Goal: Task Accomplishment & Management: Complete application form

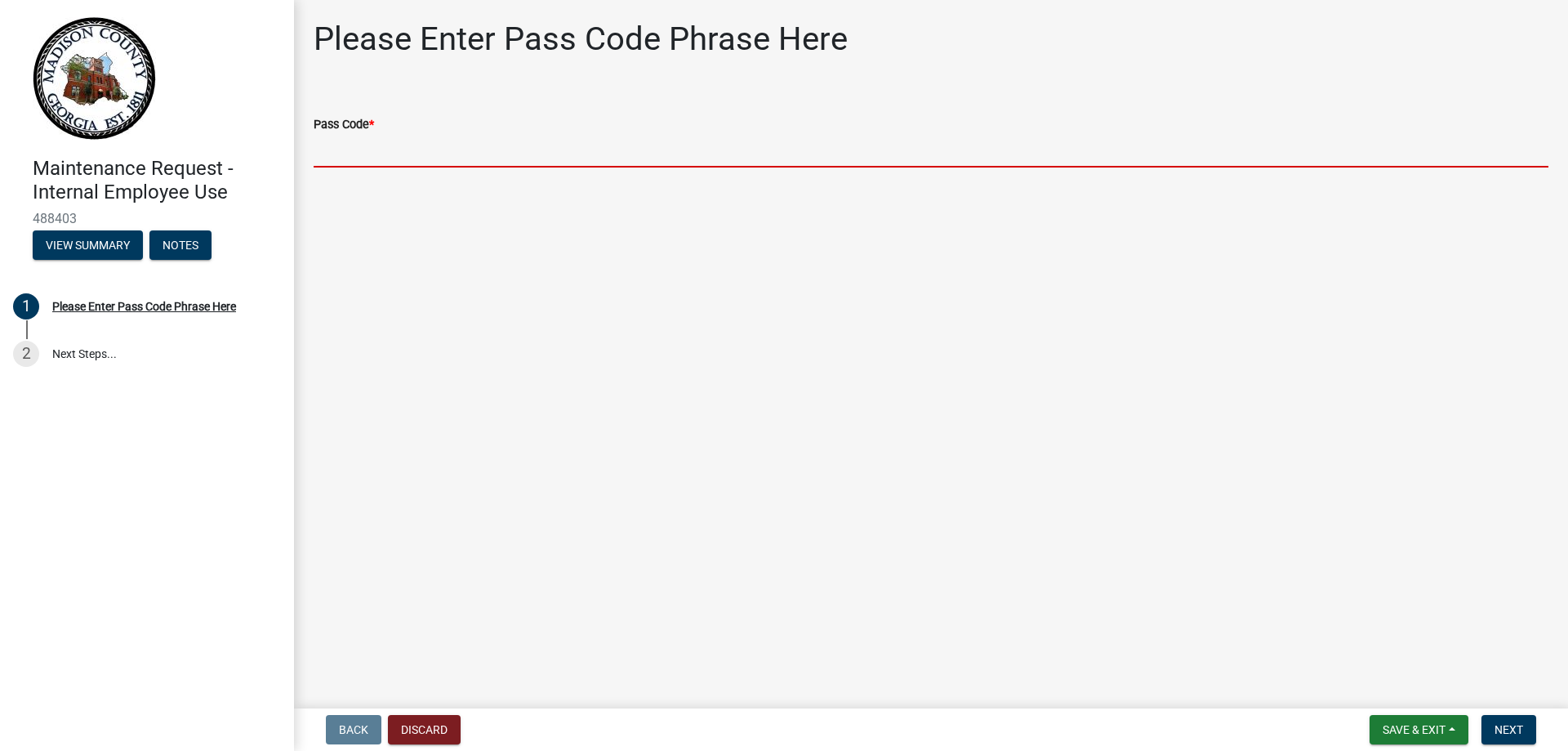
click at [346, 154] on input "Pass Code *" at bounding box center [931, 150] width 1235 height 34
type input "bgmr2025"
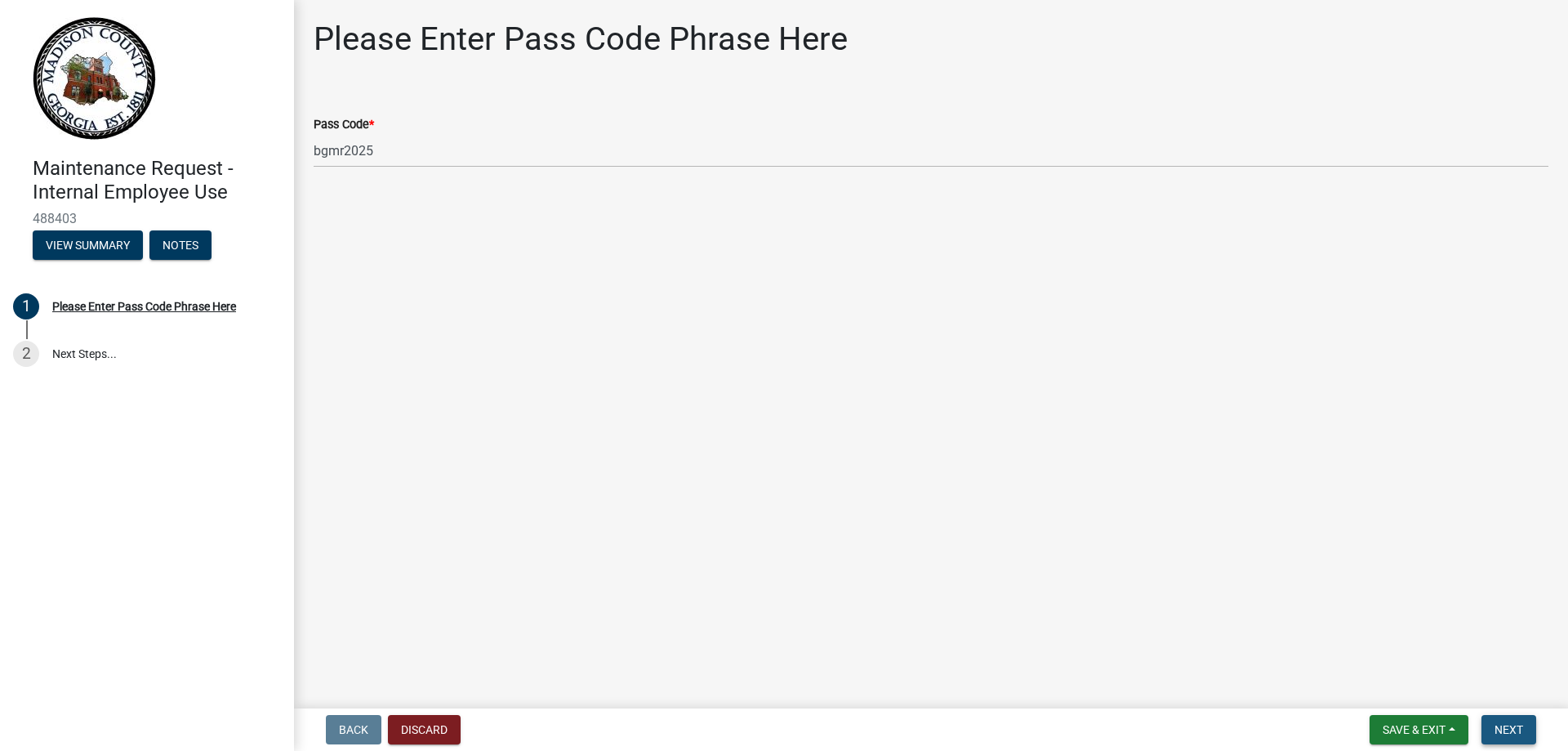
click at [1503, 725] on span "Next" at bounding box center [1508, 730] width 29 height 13
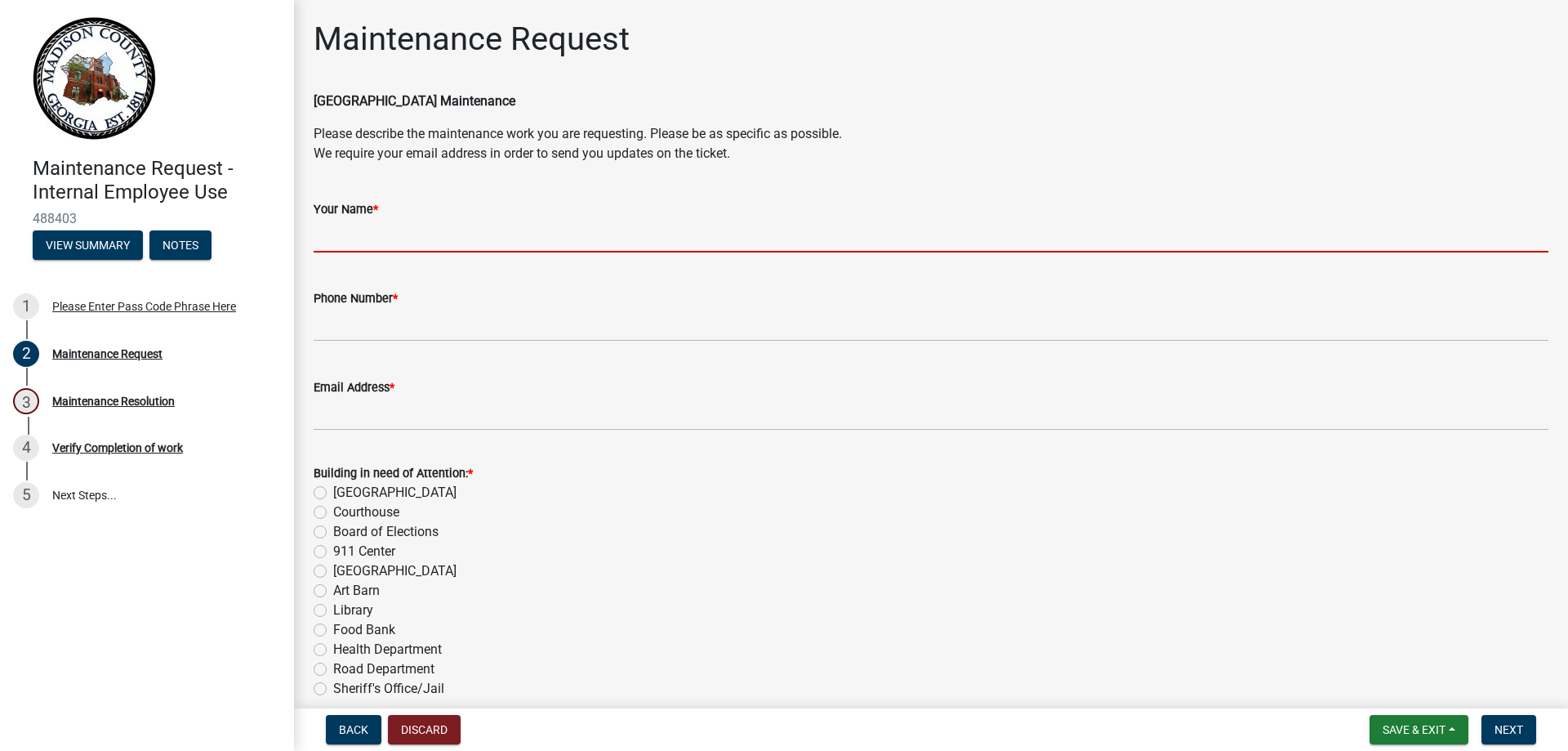
click at [399, 251] on input "Your Name *" at bounding box center [931, 235] width 1235 height 34
type input "[PERSON_NAME]"
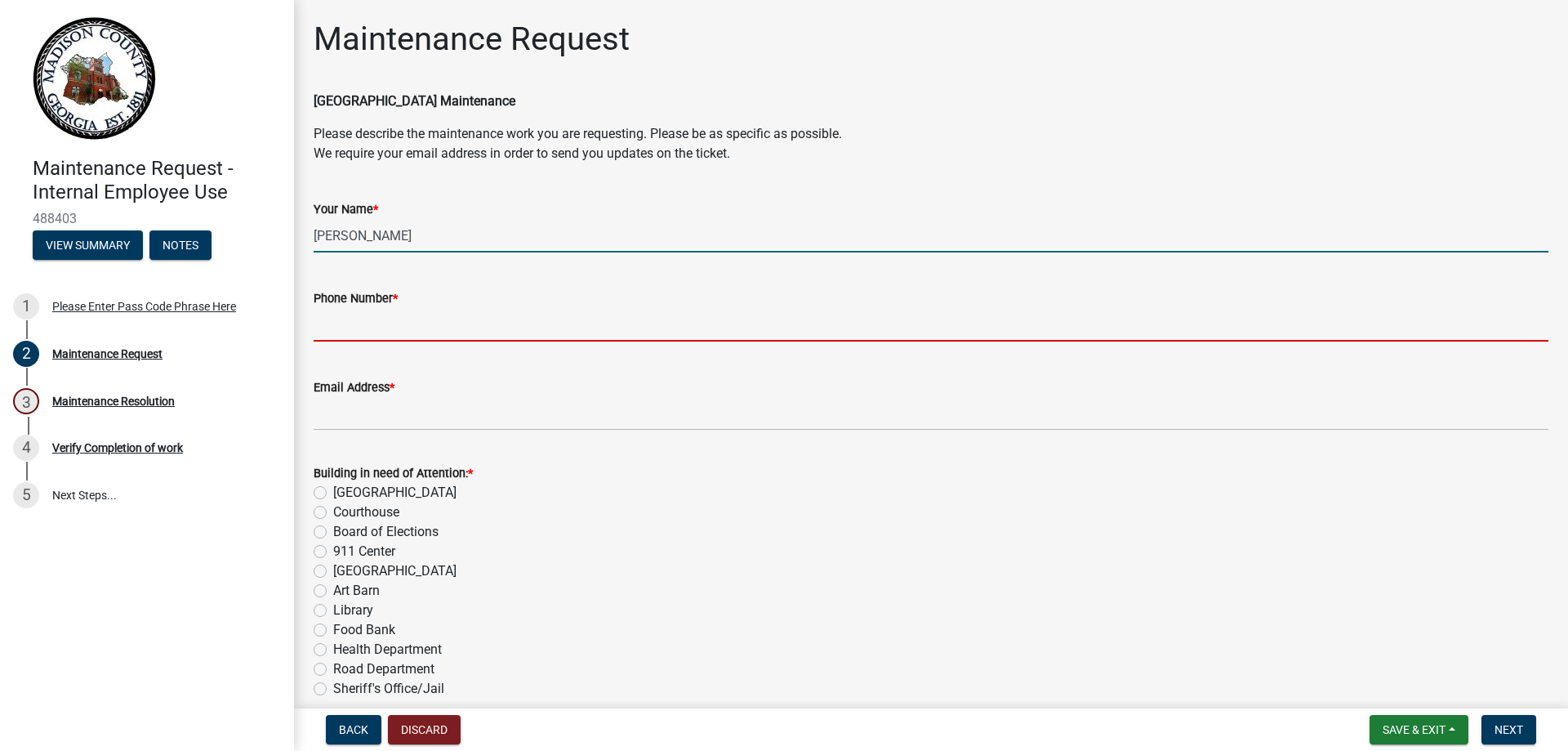
type input "7067956302"
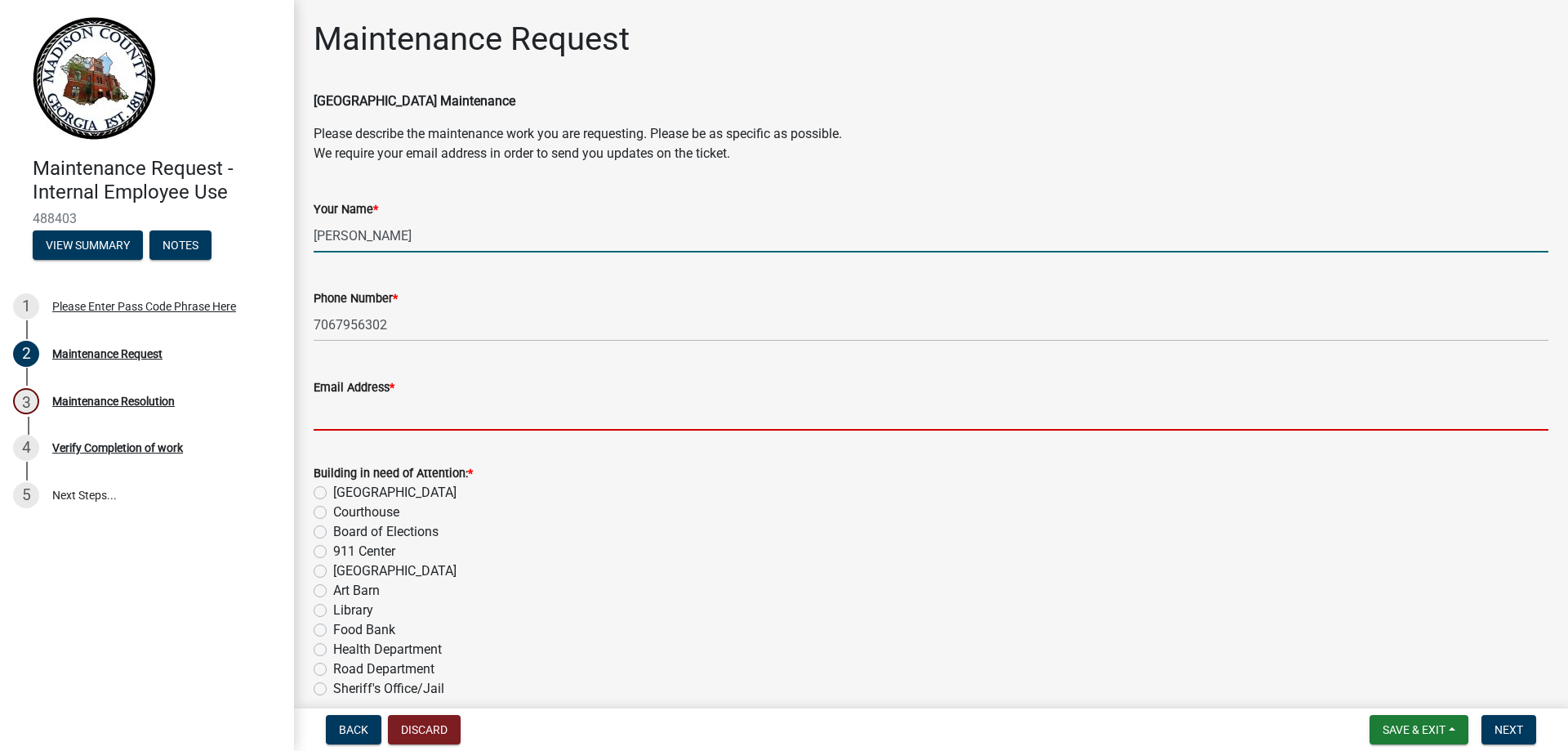
type input "[EMAIL_ADDRESS][DOMAIN_NAME]"
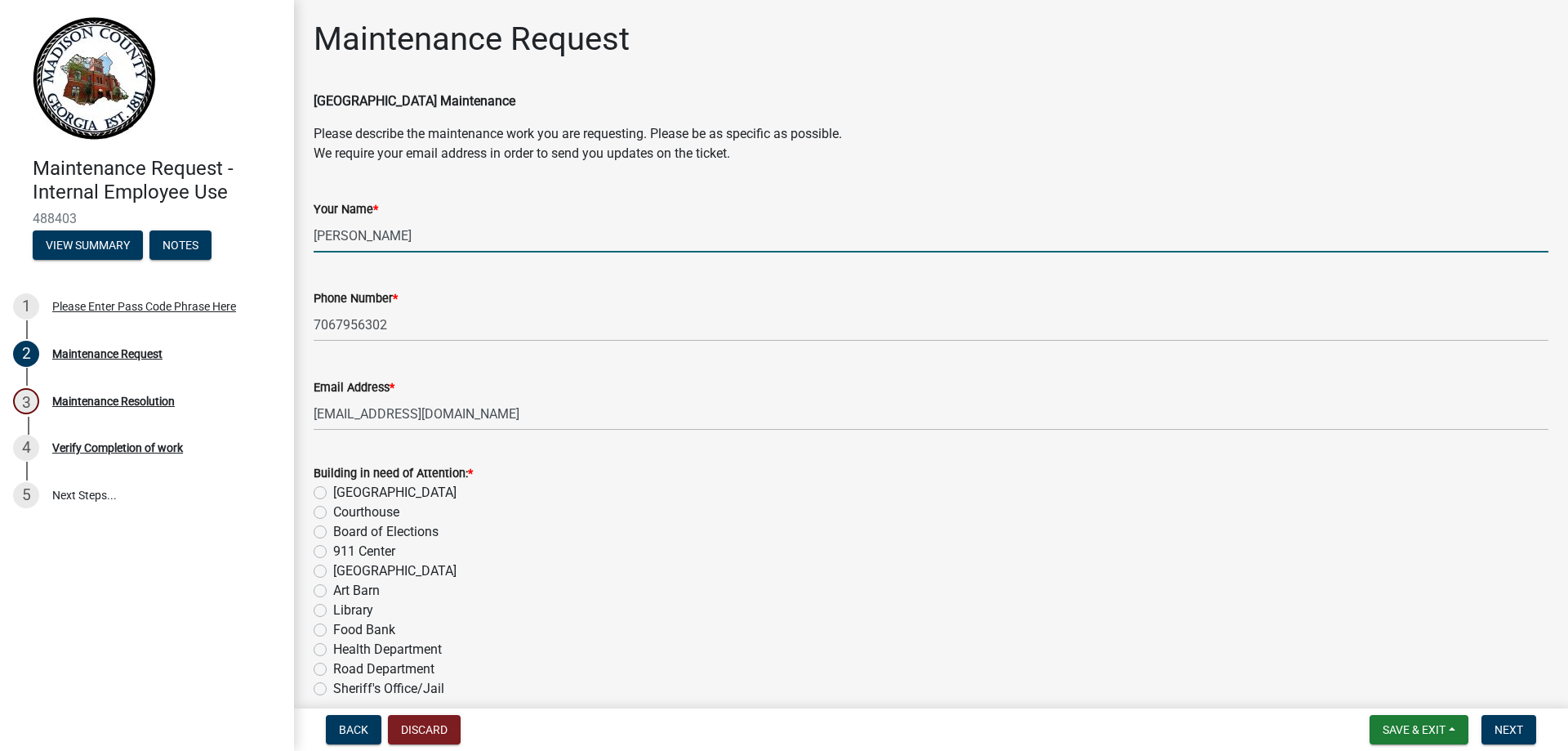
click at [333, 492] on label "[GEOGRAPHIC_DATA]" at bounding box center [395, 492] width 123 height 20
click at [333, 492] on input "[GEOGRAPHIC_DATA]" at bounding box center [338, 488] width 10 height 10
radio input "true"
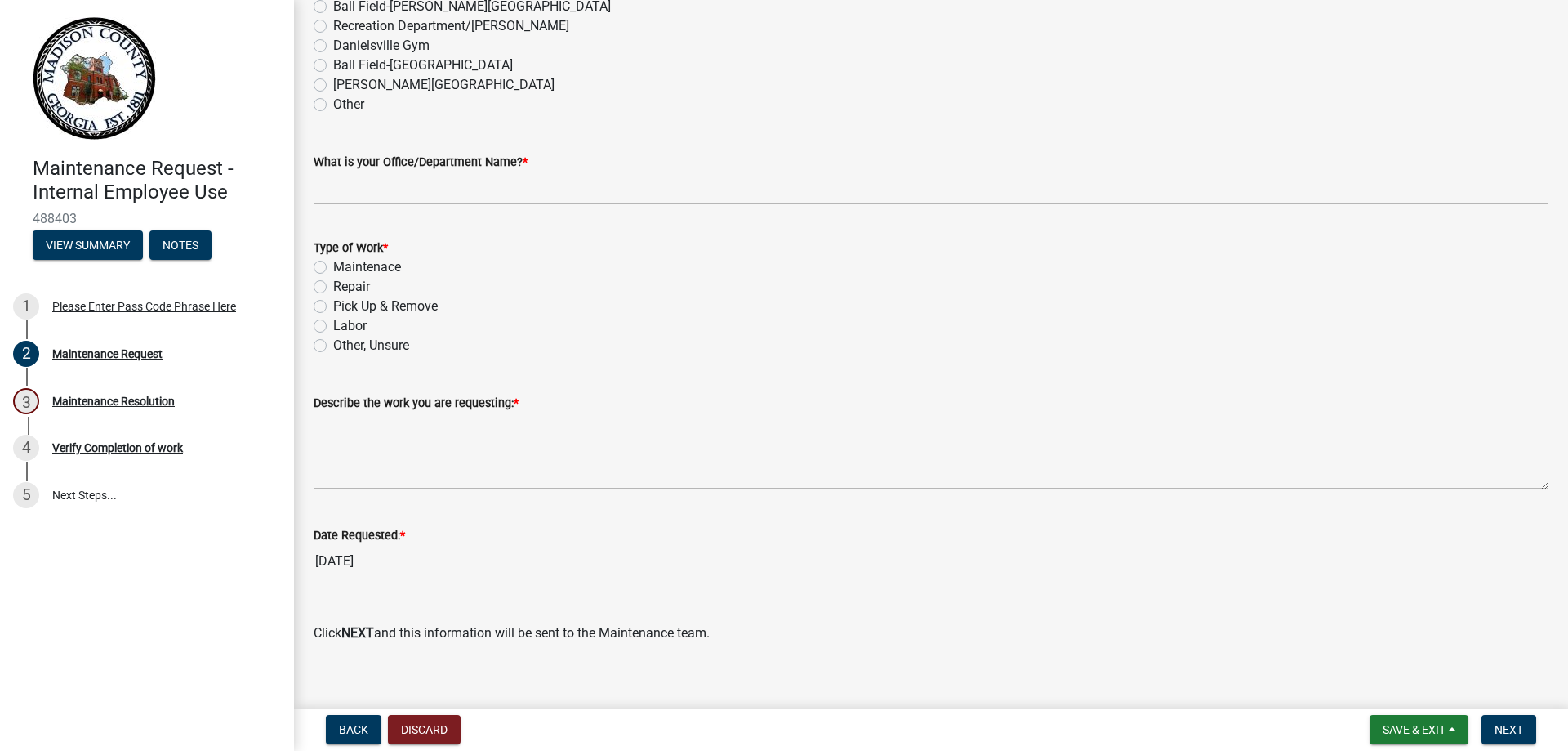
scroll to position [980, 0]
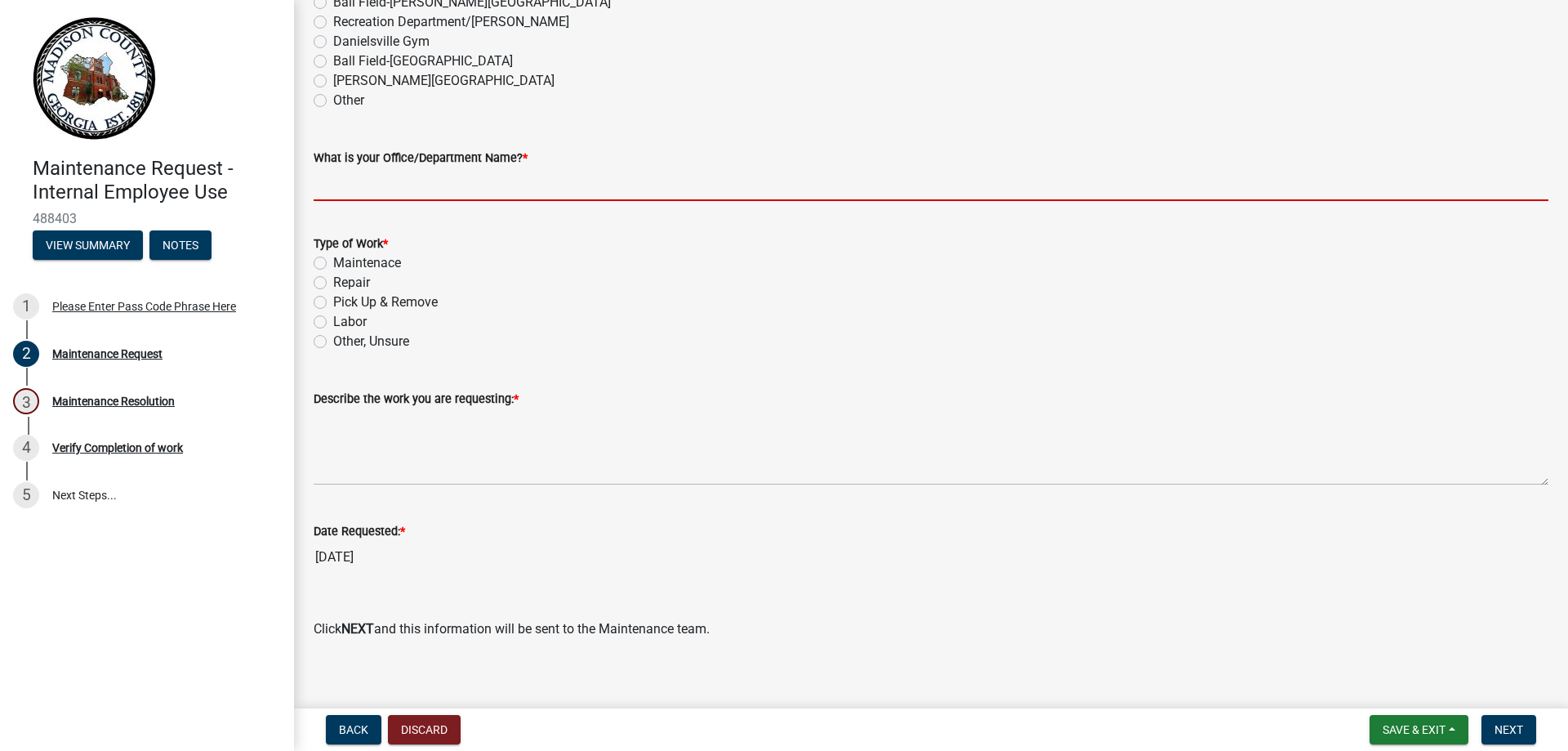
click at [351, 188] on input "What is your Office/Department Name? *" at bounding box center [931, 184] width 1235 height 34
type input "County Clerk"
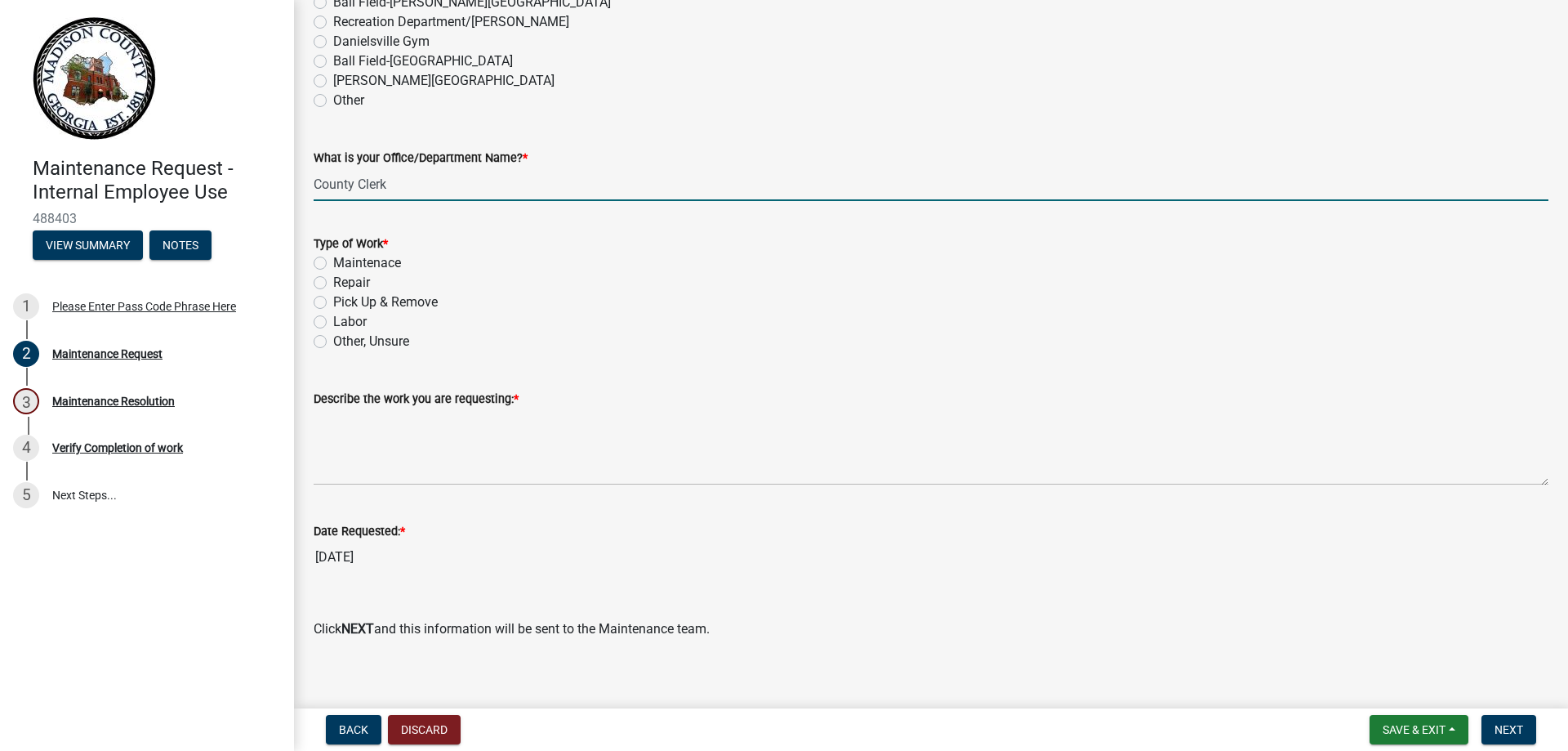
click at [333, 303] on label "Pick Up & Remove" at bounding box center [386, 302] width 105 height 20
click at [333, 303] on input "Pick Up & Remove" at bounding box center [338, 297] width 10 height 10
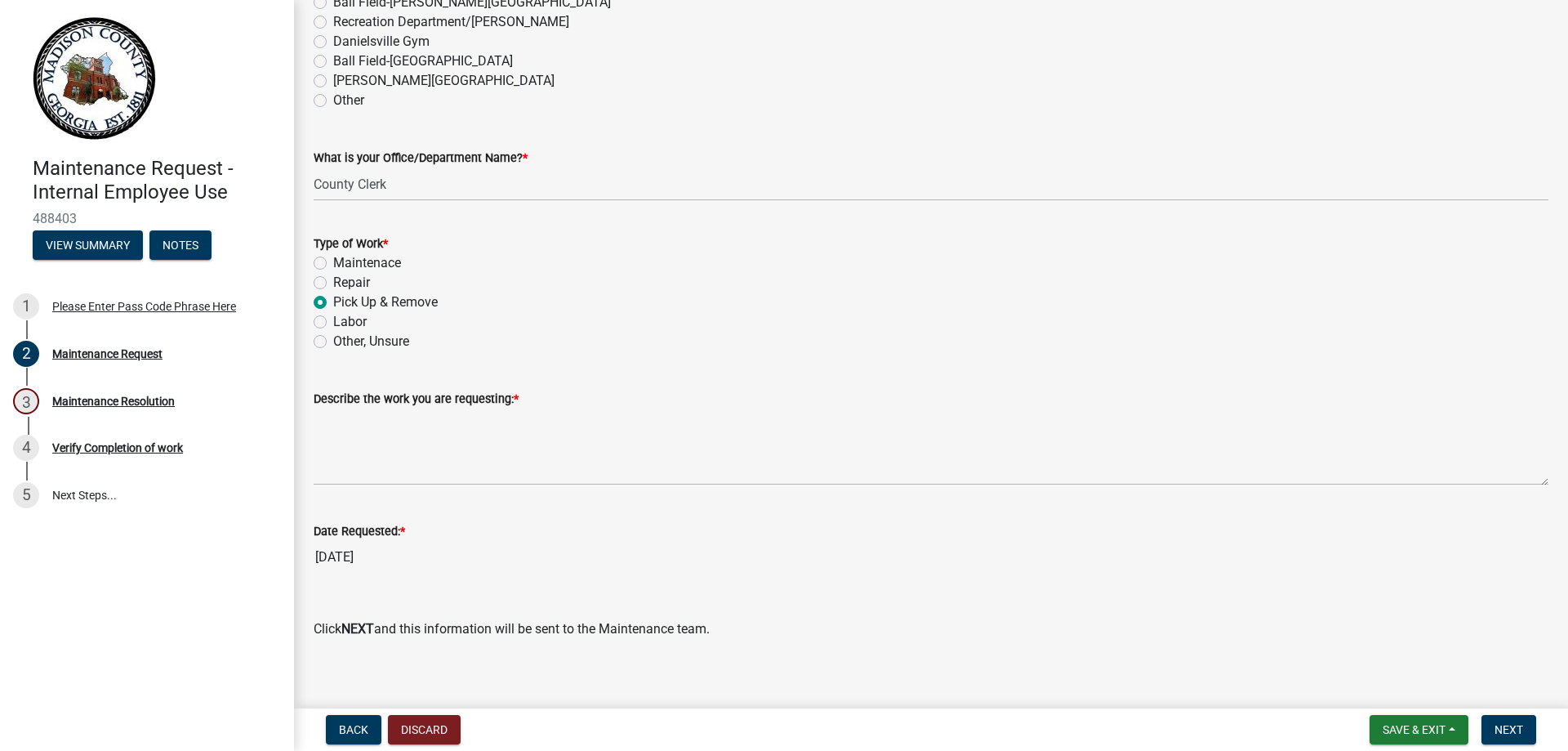
radio input "true"
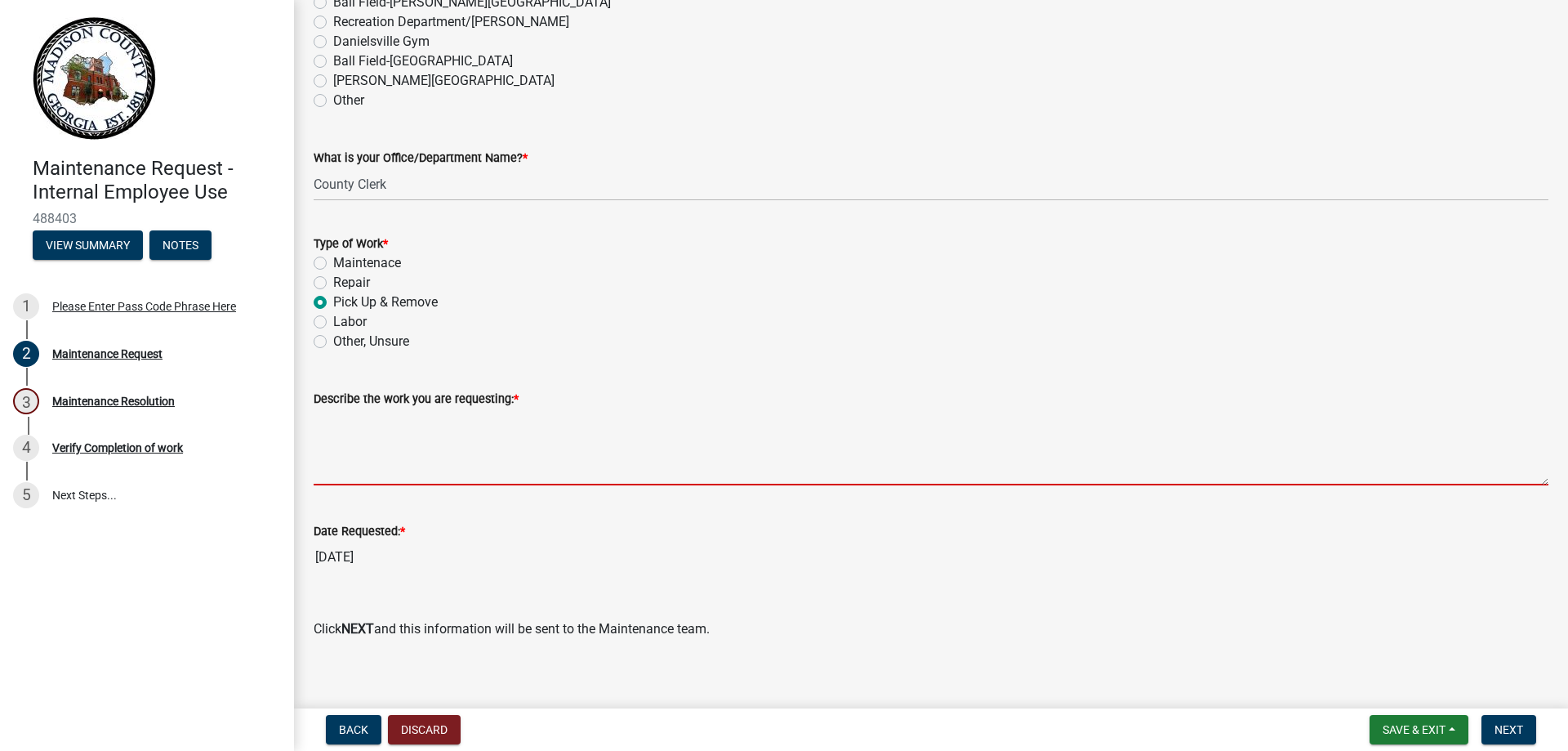
click at [363, 460] on textarea "Describe the work you are requesting: *" at bounding box center [931, 446] width 1235 height 77
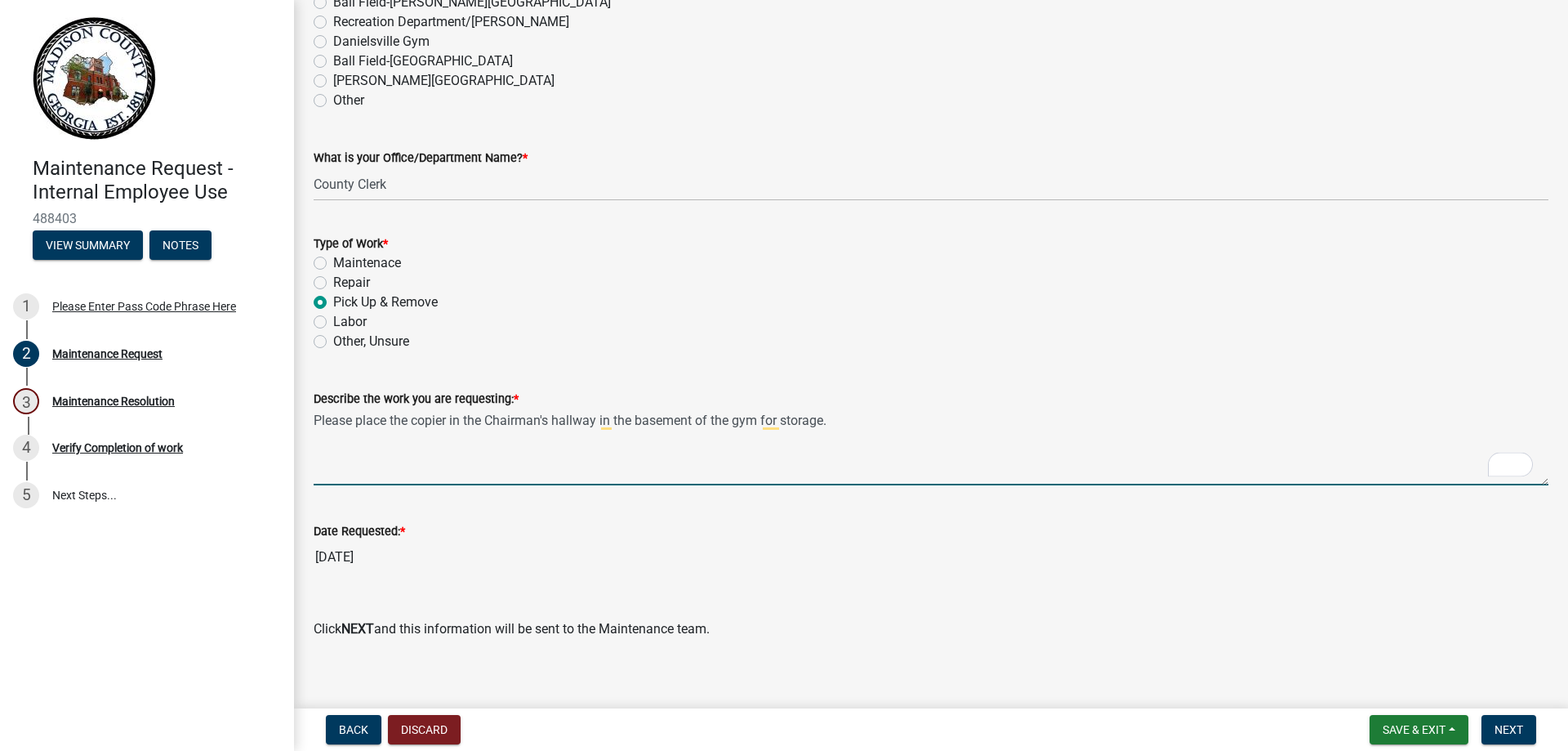
scroll to position [994, 0]
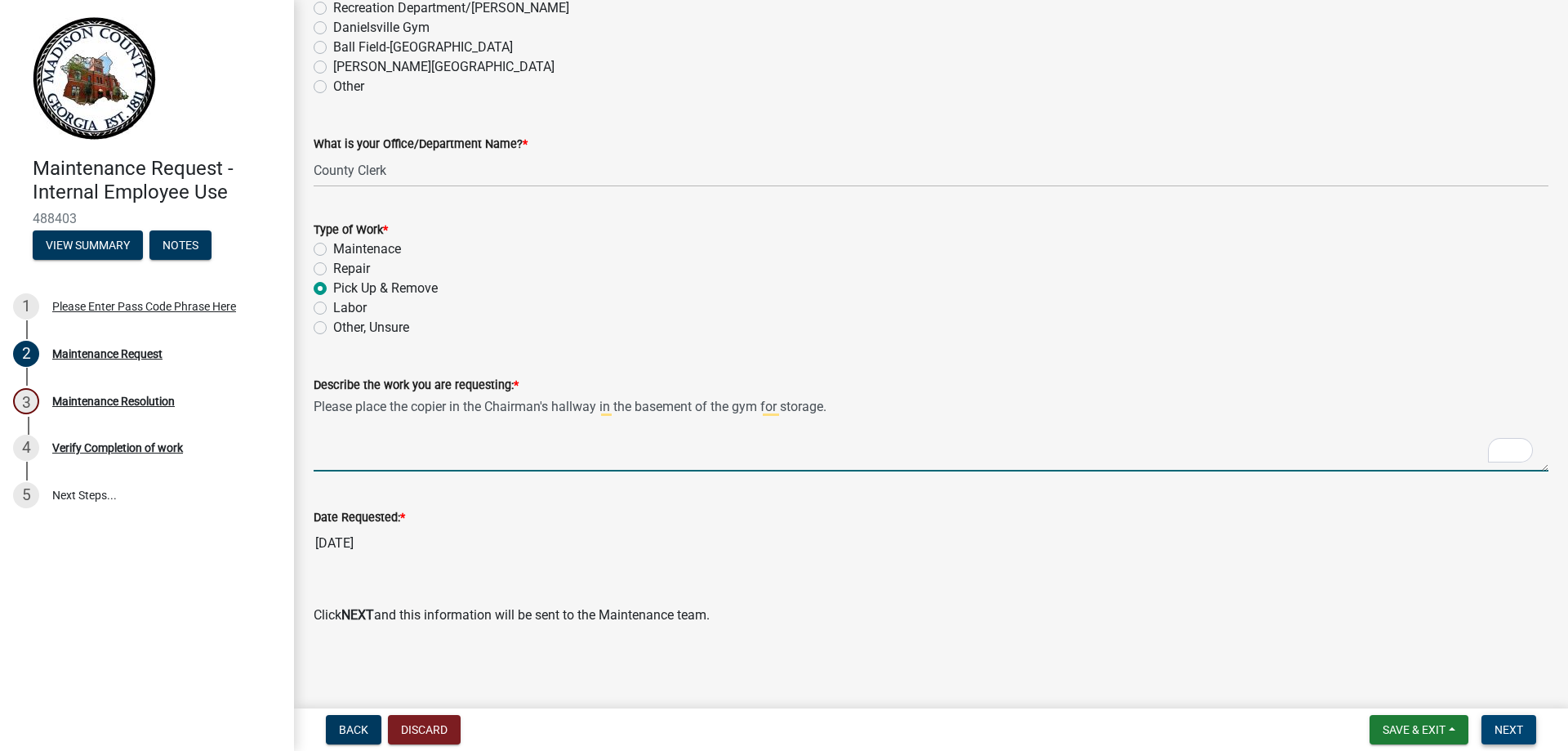
type textarea "Please place the copier in the Chairman's hallway in the basement of the gym fo…"
click at [1495, 725] on span "Next" at bounding box center [1508, 730] width 29 height 13
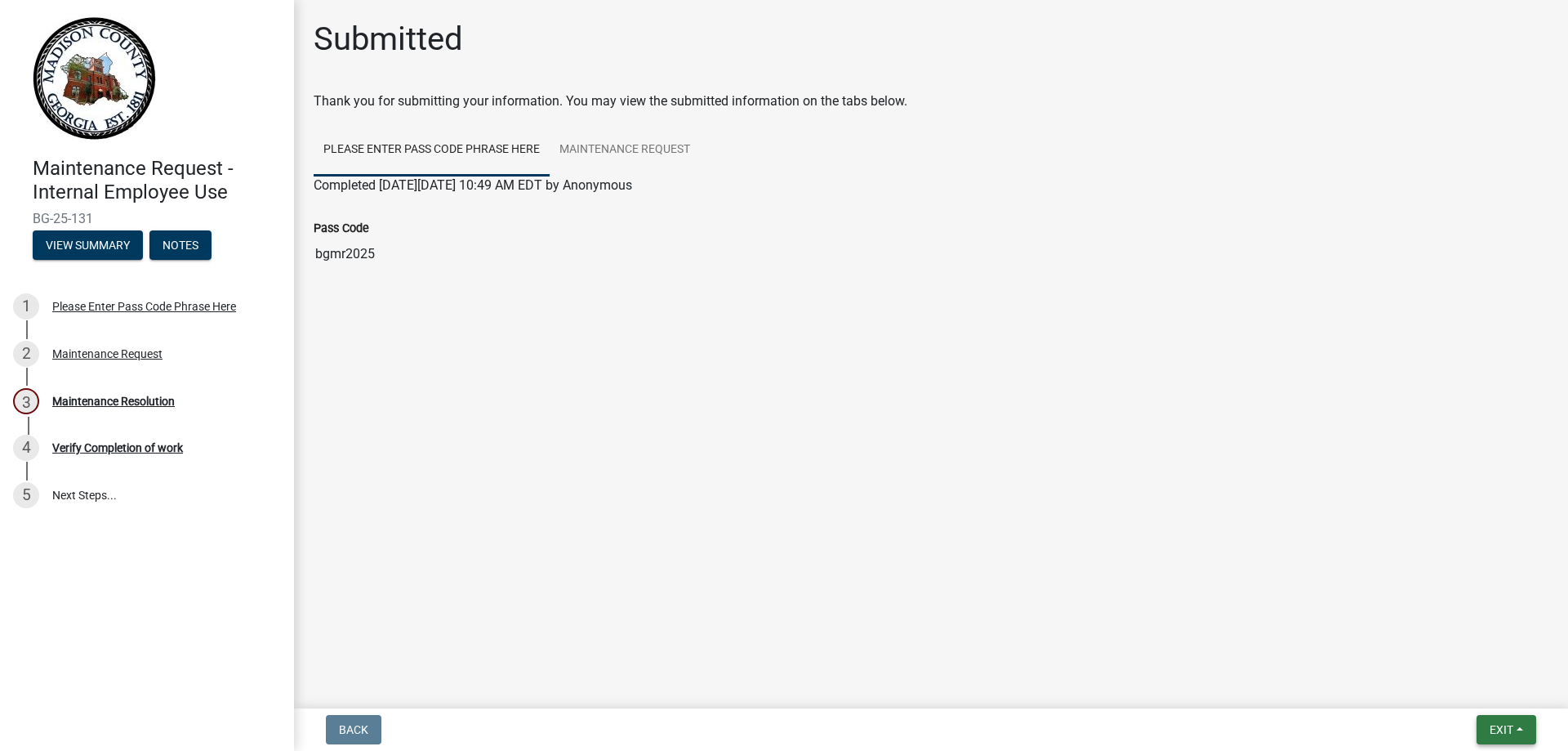
click at [1487, 731] on button "Exit" at bounding box center [1506, 729] width 60 height 29
click at [1486, 695] on button "Save & Exit" at bounding box center [1471, 687] width 131 height 39
